Goal: Check status

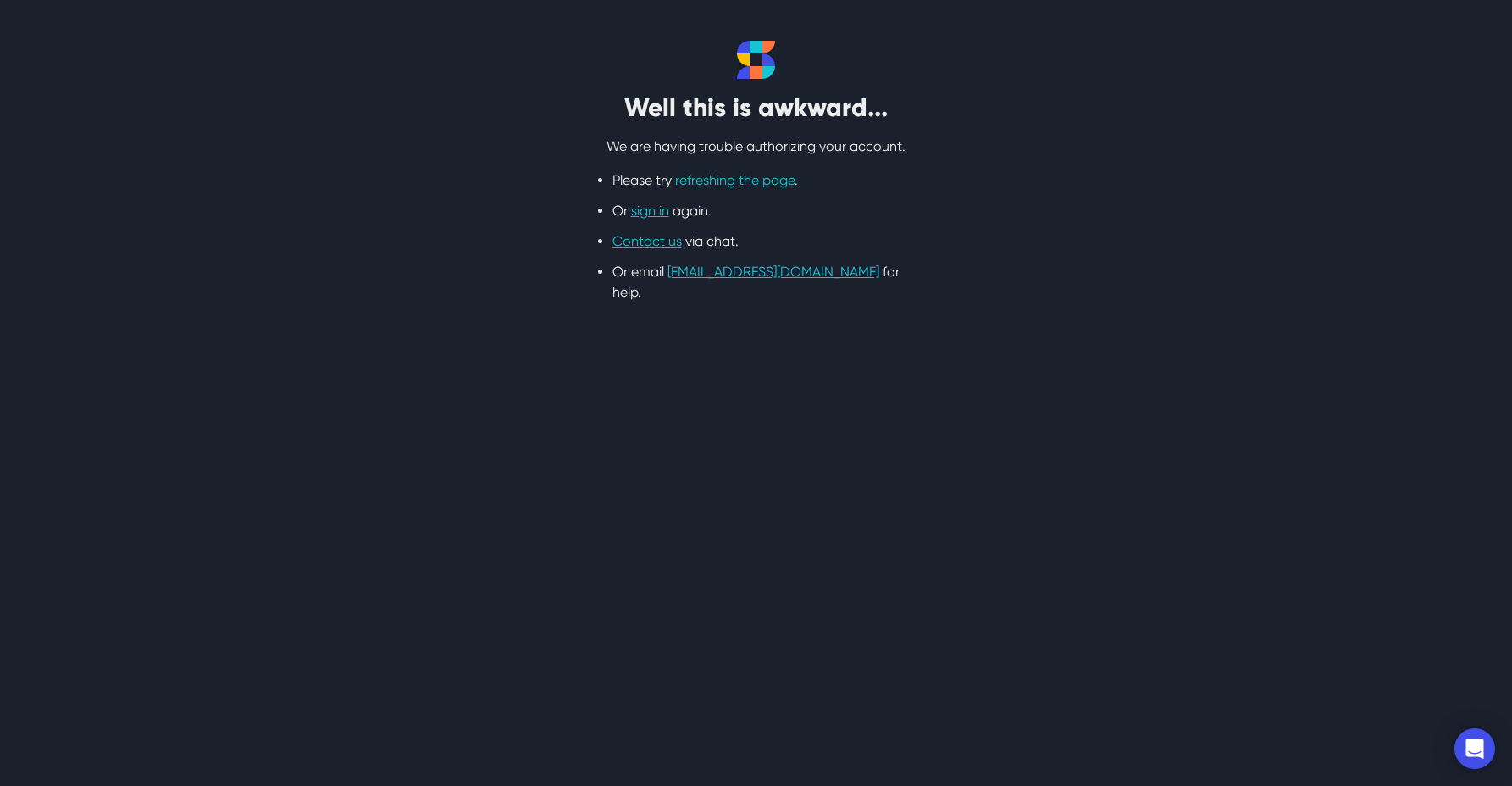
click at [730, 175] on link "refreshing the page" at bounding box center [735, 180] width 120 height 16
